Goal: Task Accomplishment & Management: Use online tool/utility

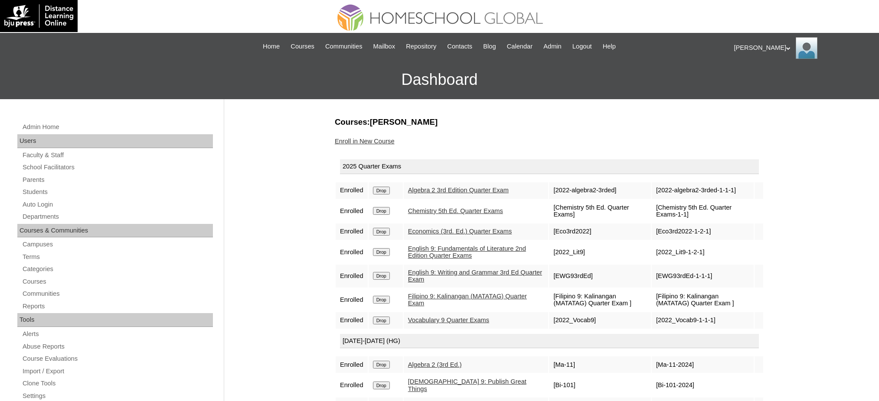
scroll to position [115, 0]
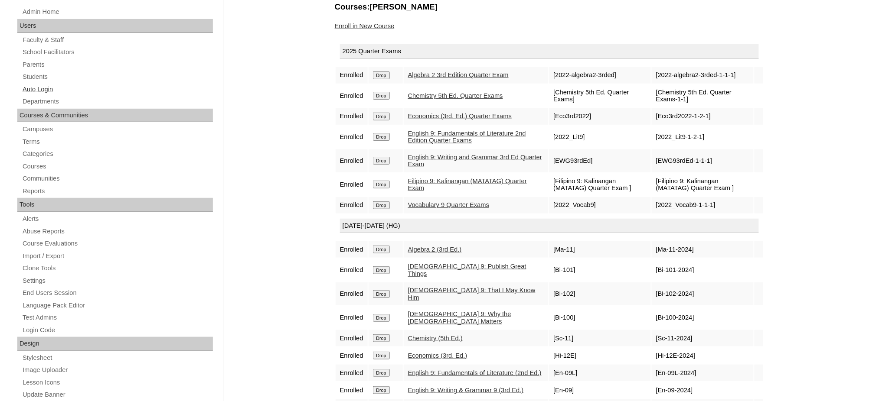
click at [23, 88] on link "Auto Login" at bounding box center [117, 89] width 191 height 11
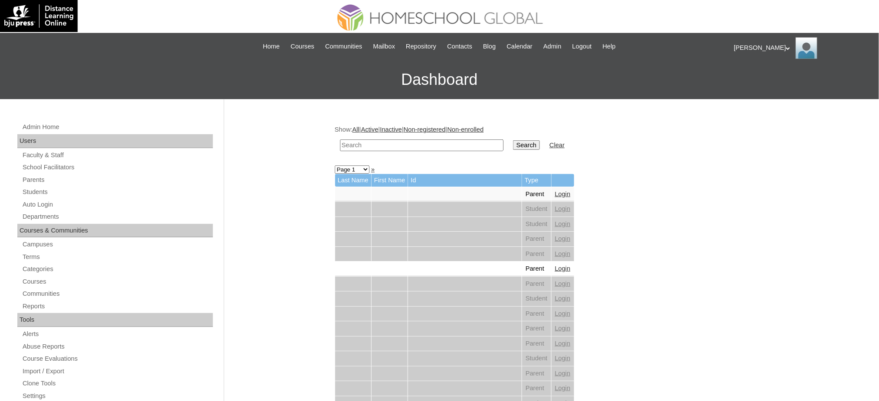
click at [388, 142] on input "text" at bounding box center [421, 146] width 163 height 12
paste input "Prieto, Shawn"
click at [475, 144] on input "Prieto, Shawn" at bounding box center [421, 146] width 163 height 12
drag, startPoint x: 362, startPoint y: 144, endPoint x: 405, endPoint y: 152, distance: 44.5
click at [405, 152] on td "Prieto, Shawn" at bounding box center [422, 145] width 172 height 20
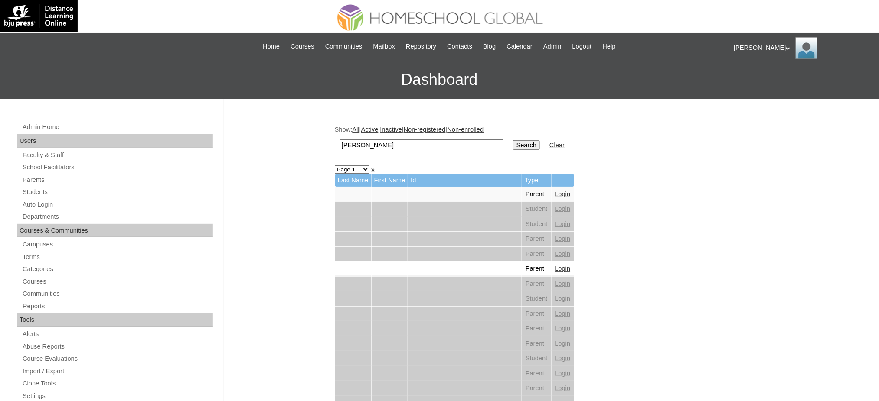
type input "Prieto"
click at [513, 140] on input "Search" at bounding box center [526, 145] width 27 height 10
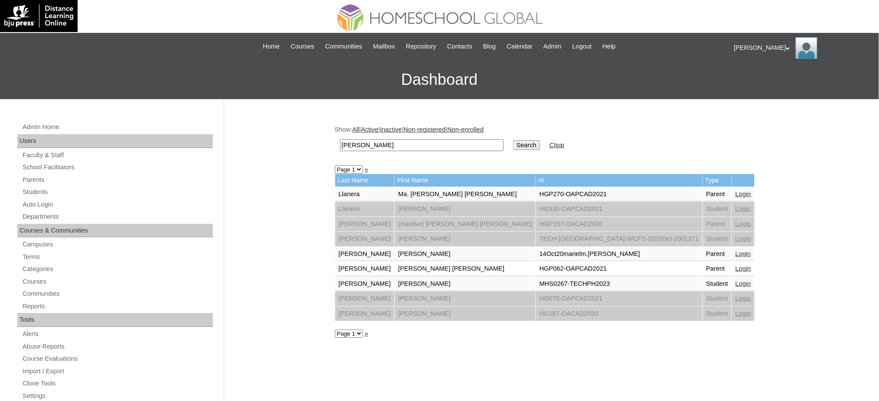
click at [735, 280] on link "Login" at bounding box center [743, 283] width 16 height 7
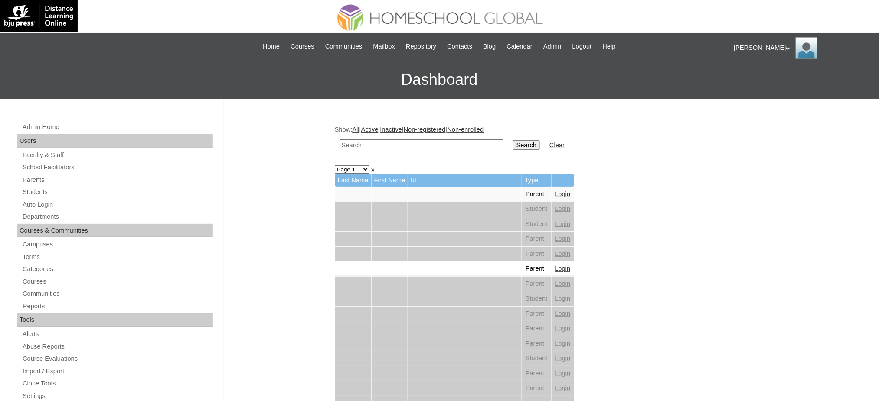
click at [418, 147] on input "text" at bounding box center [421, 146] width 163 height 12
paste input "[PERSON_NAME]"
type input "[PERSON_NAME]"
click at [513, 145] on input "Search" at bounding box center [526, 145] width 27 height 10
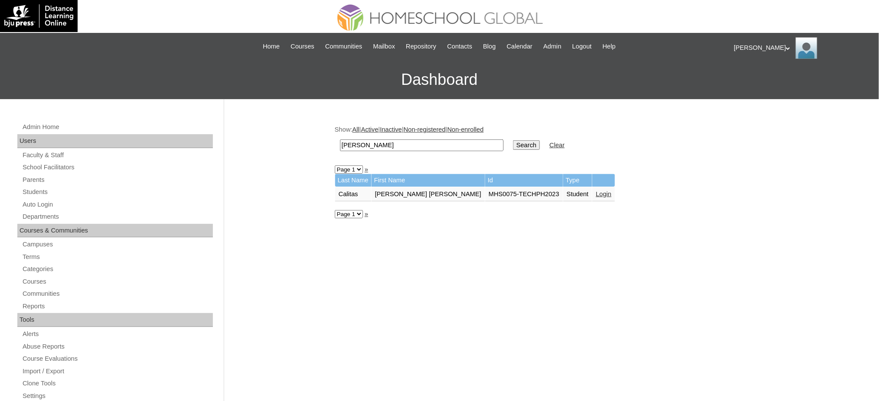
click at [596, 192] on link "Login" at bounding box center [604, 194] width 16 height 7
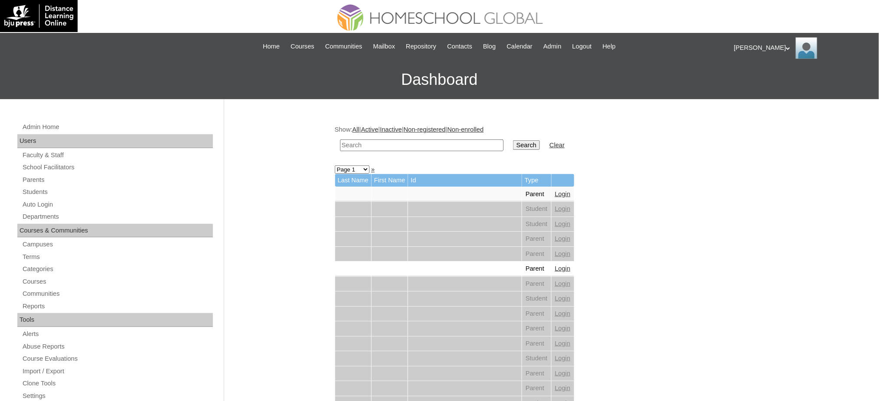
click at [469, 148] on input "text" at bounding box center [421, 146] width 163 height 12
paste input "Eunice Dex"
type input "Eunice Dex"
click at [509, 138] on td "Search" at bounding box center [527, 145] width 36 height 20
click at [513, 143] on input "Search" at bounding box center [526, 145] width 27 height 10
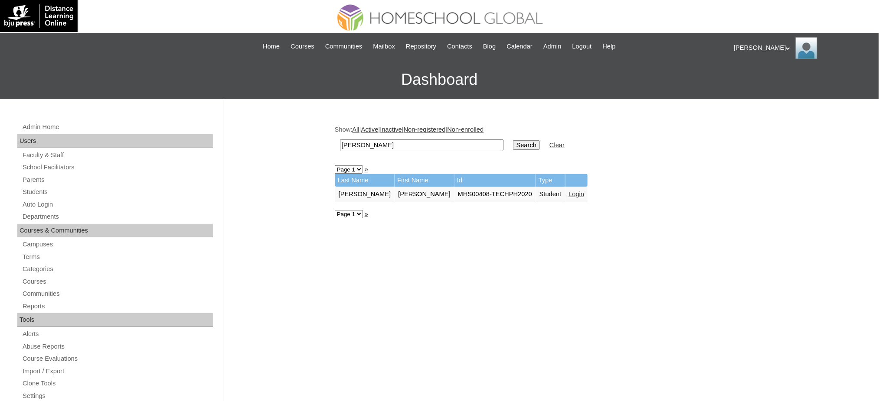
click at [569, 193] on link "Login" at bounding box center [577, 194] width 16 height 7
